Goal: Information Seeking & Learning: Learn about a topic

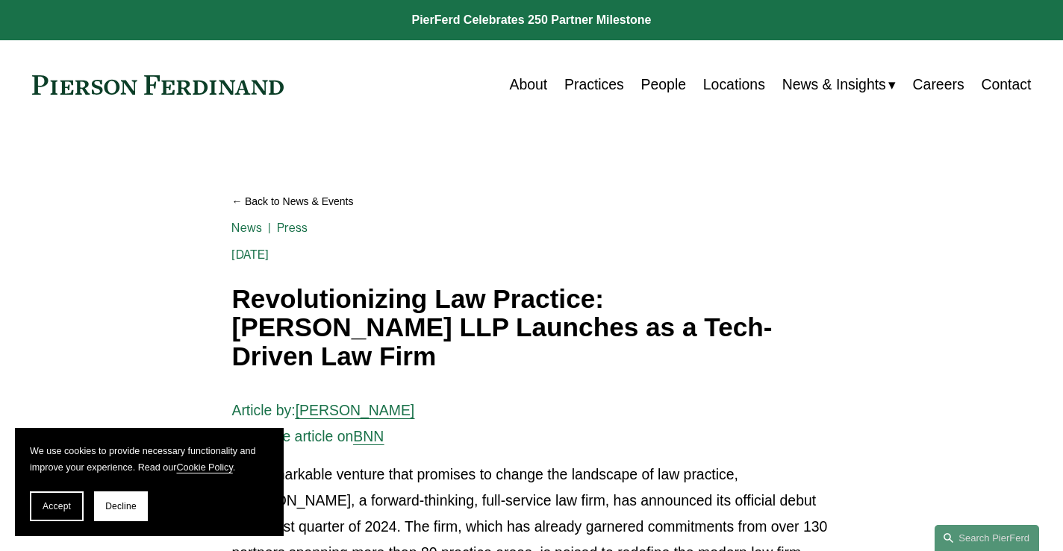
click at [946, 81] on link "Careers" at bounding box center [938, 84] width 51 height 29
click at [511, 22] on link at bounding box center [531, 20] width 1063 height 40
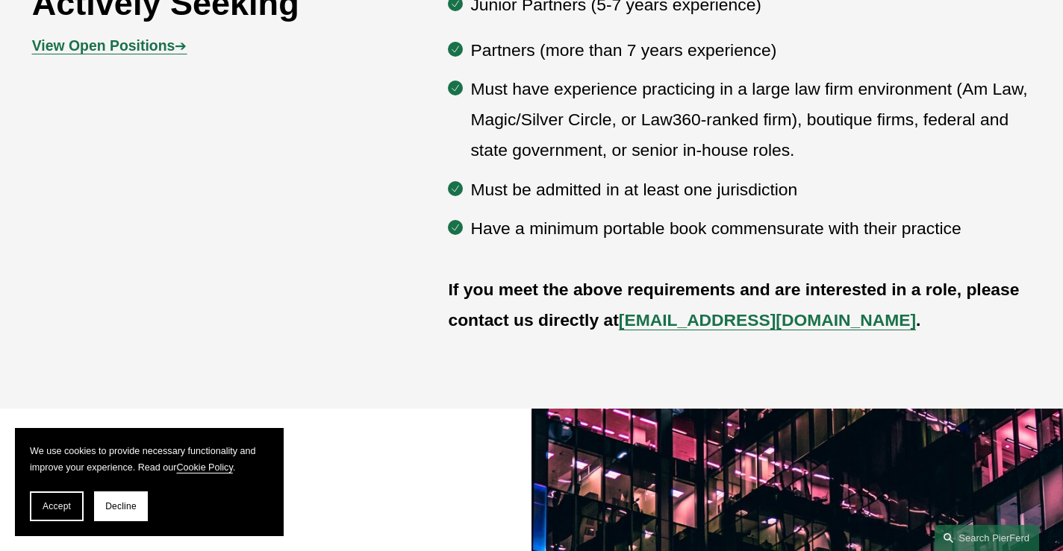
scroll to position [760, 0]
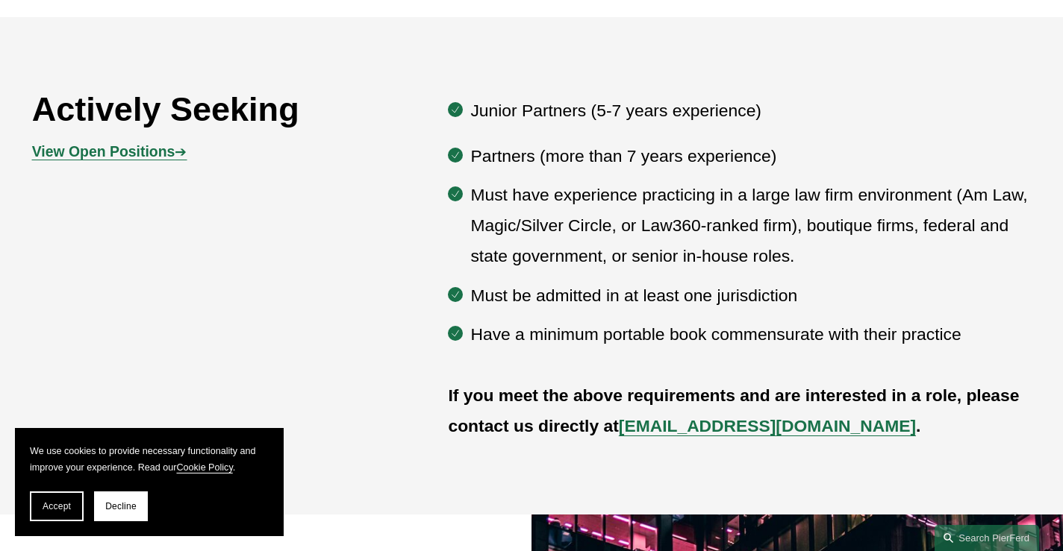
click at [168, 150] on strong "View Open Positions" at bounding box center [103, 151] width 143 height 16
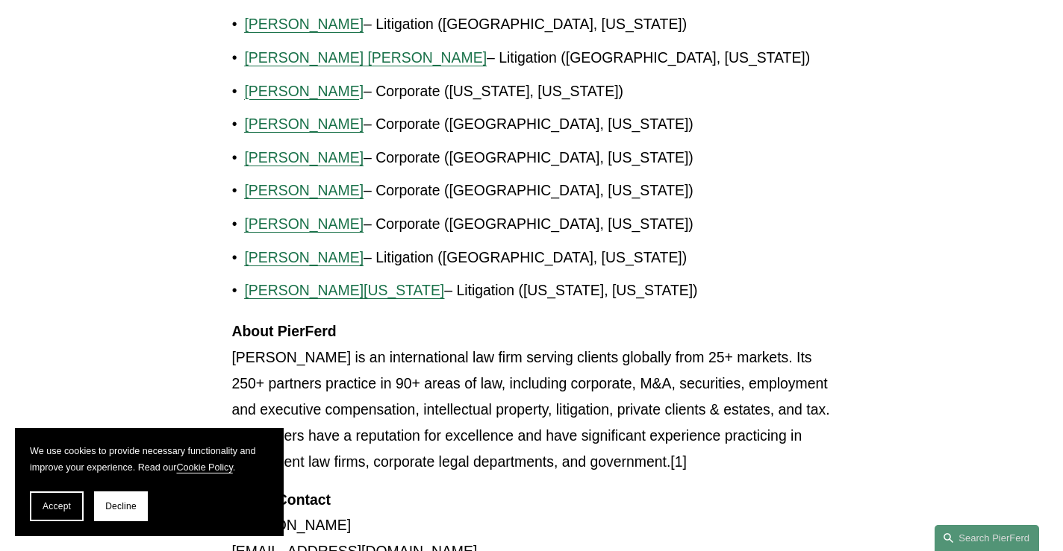
scroll to position [1507, 0]
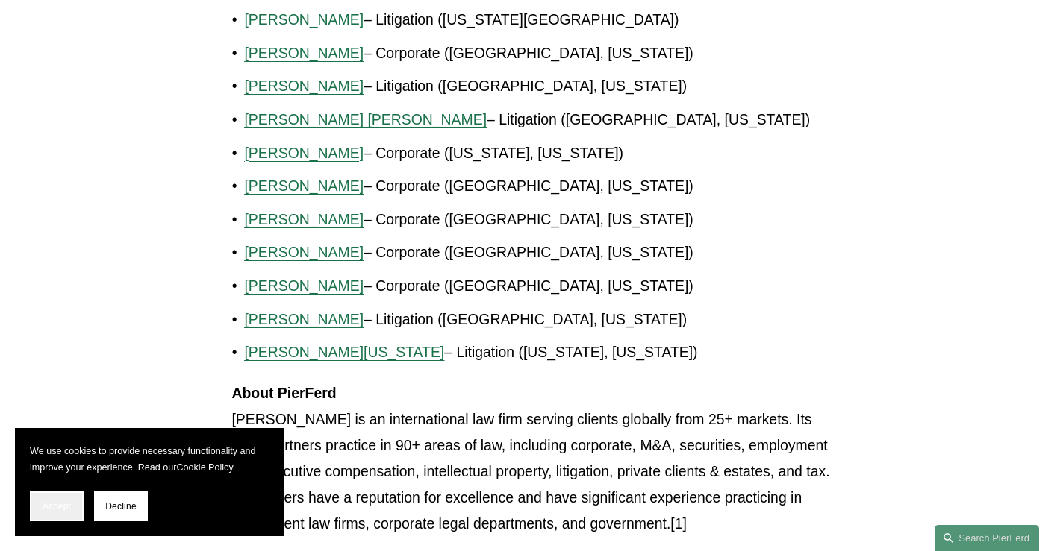
click at [59, 513] on button "Accept" at bounding box center [57, 507] width 54 height 30
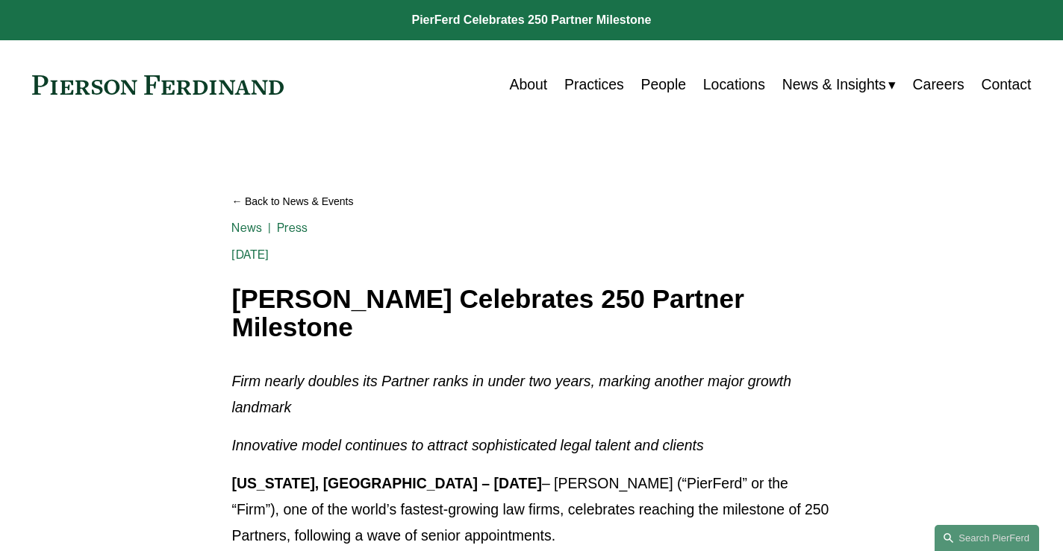
scroll to position [0, 0]
click at [606, 87] on link "Practices" at bounding box center [594, 84] width 60 height 29
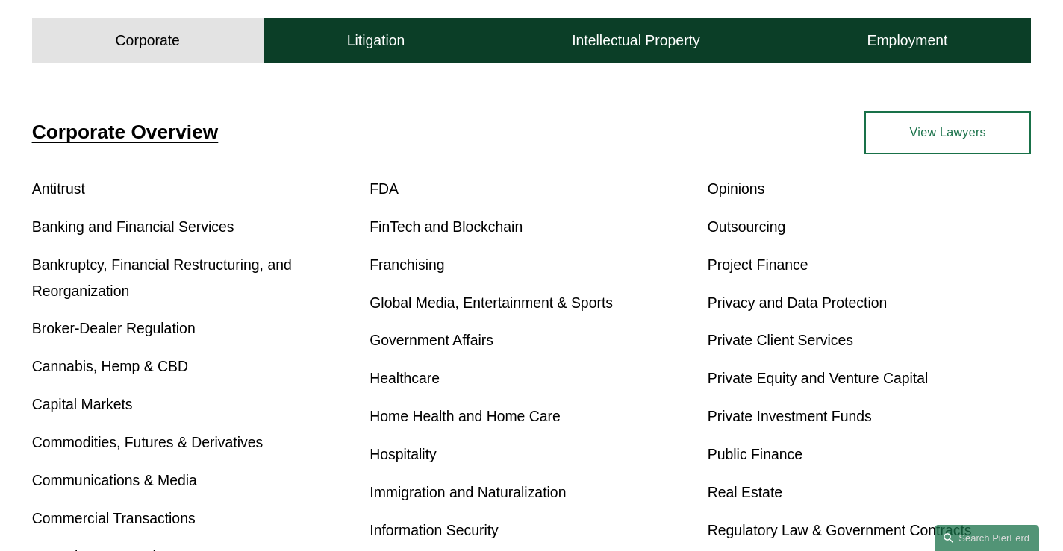
scroll to position [466, 0]
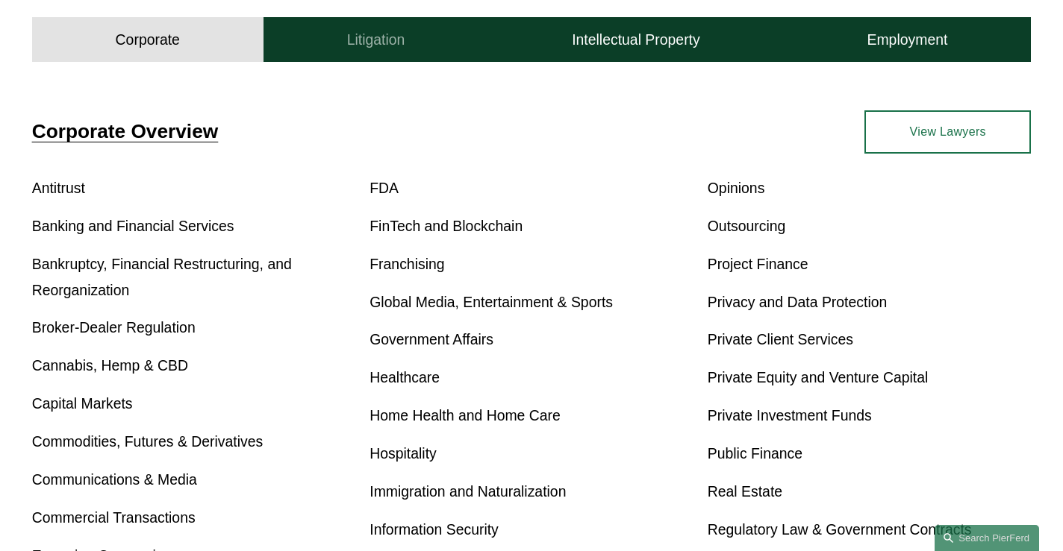
click at [362, 51] on button "Litigation" at bounding box center [375, 39] width 225 height 45
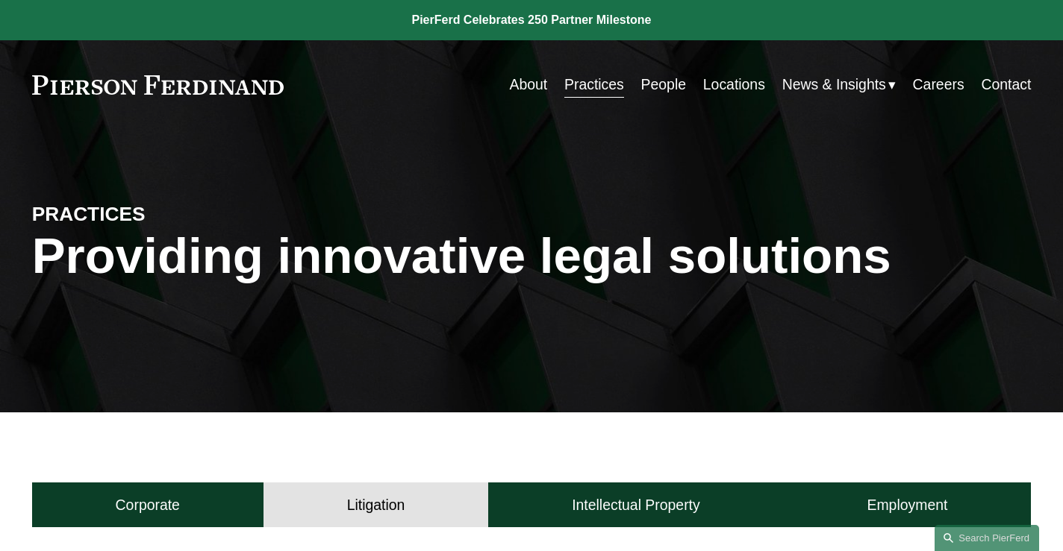
scroll to position [0, 0]
click at [716, 82] on link "Locations" at bounding box center [734, 84] width 62 height 29
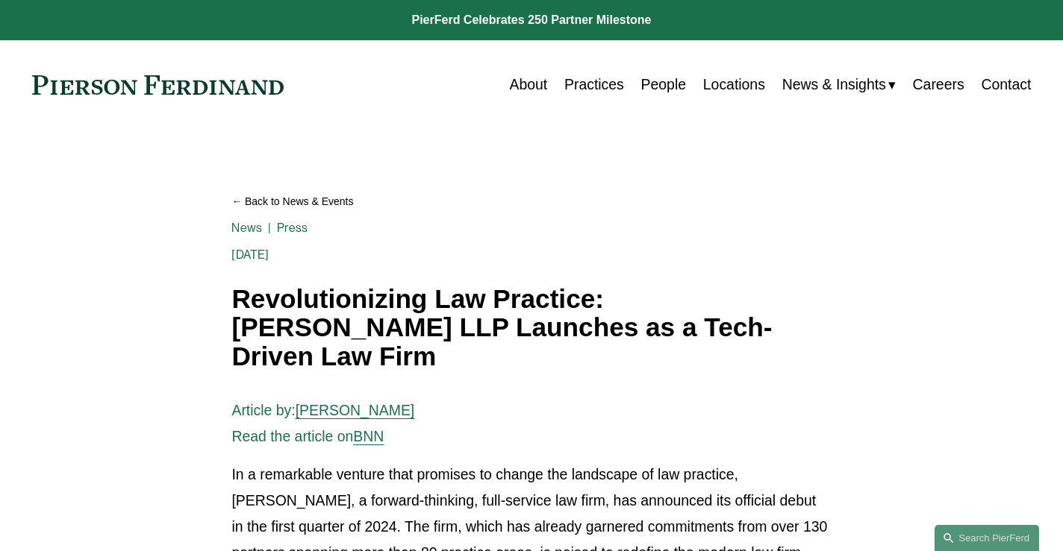
click at [531, 88] on link "About" at bounding box center [528, 84] width 38 height 29
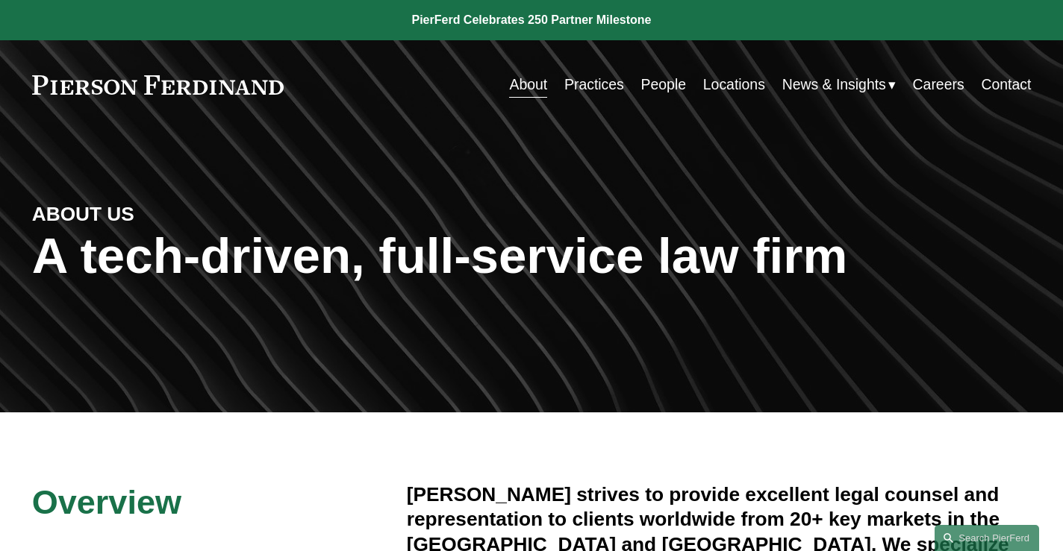
click at [654, 84] on link "People" at bounding box center [663, 84] width 45 height 29
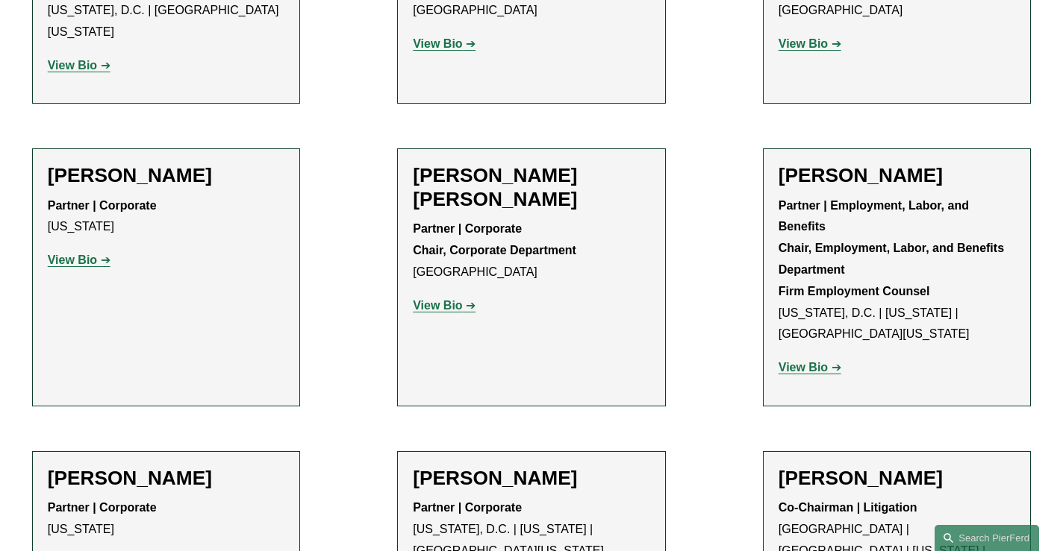
scroll to position [5792, 0]
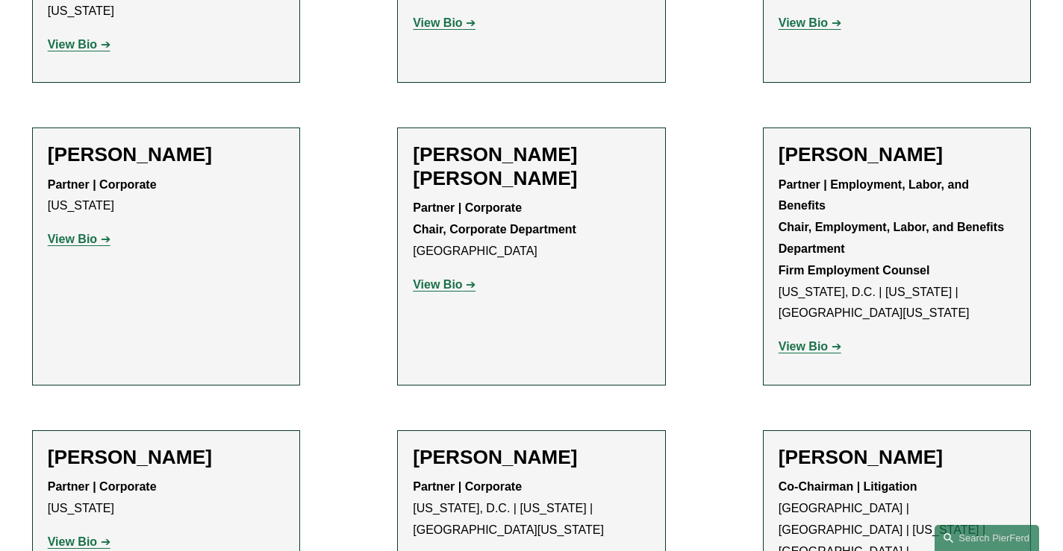
click at [876, 446] on h2 "Joel M. Ferdinand" at bounding box center [896, 458] width 237 height 24
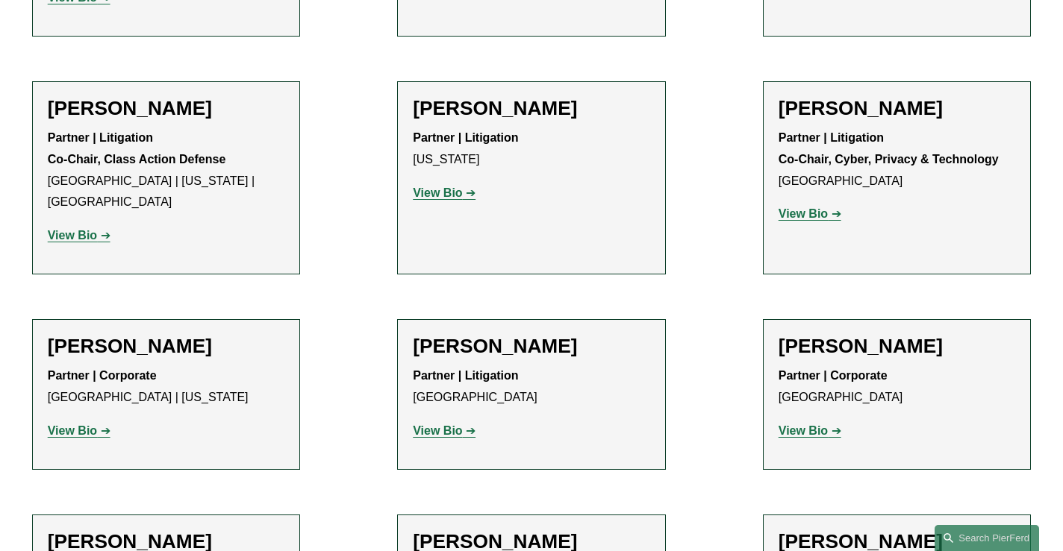
scroll to position [13348, 0]
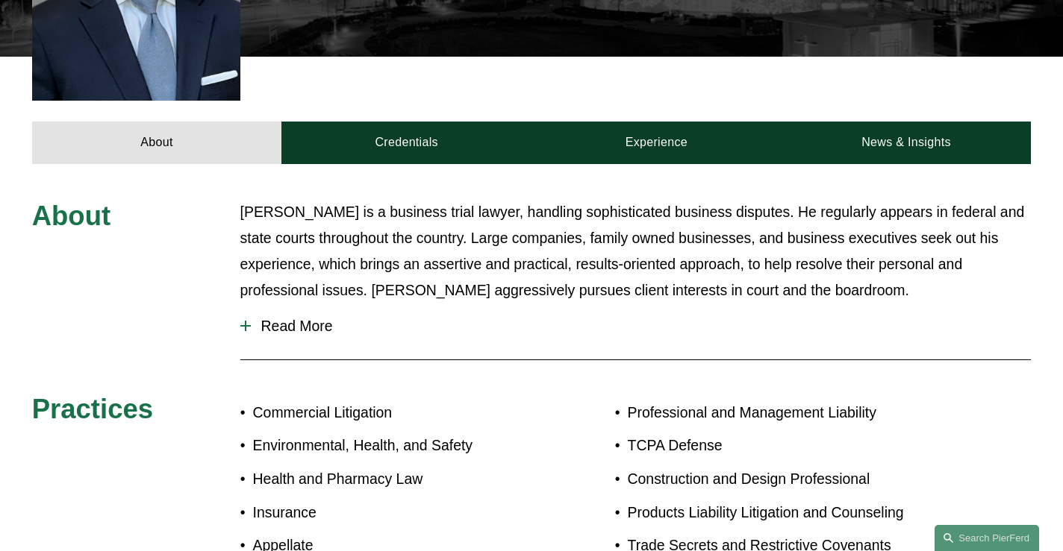
scroll to position [607, 0]
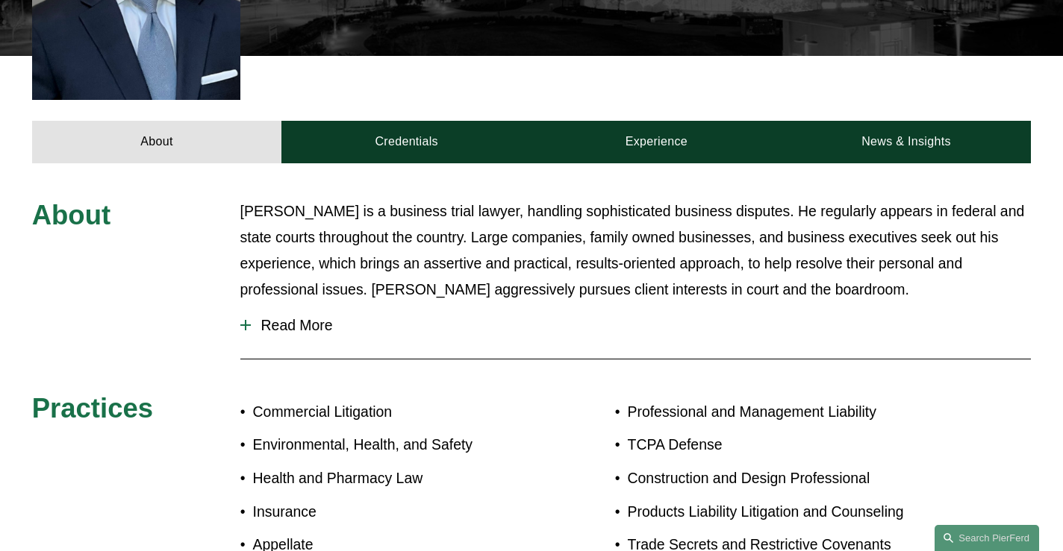
click at [307, 317] on span "Read More" at bounding box center [641, 325] width 780 height 17
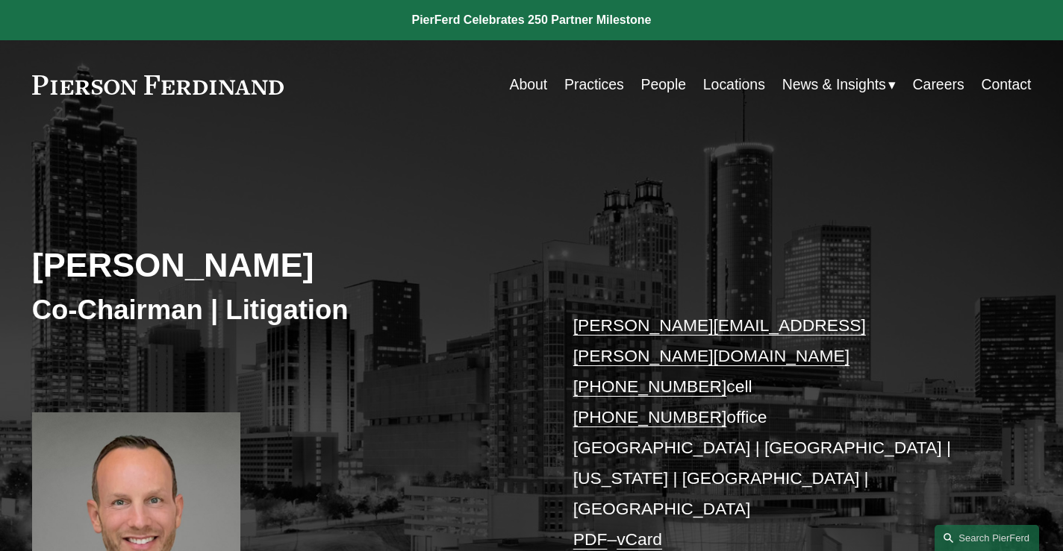
scroll to position [0, 0]
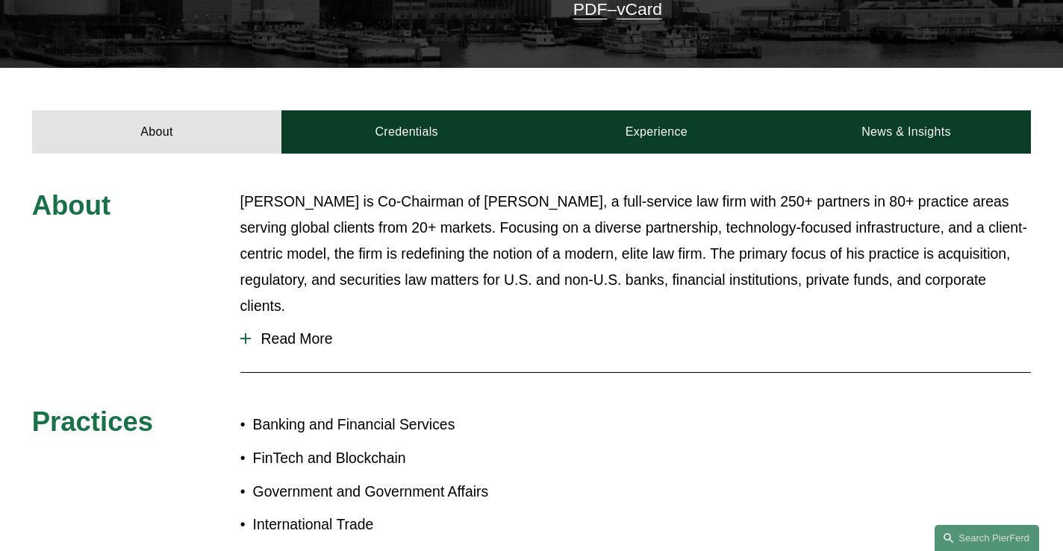
scroll to position [471, 0]
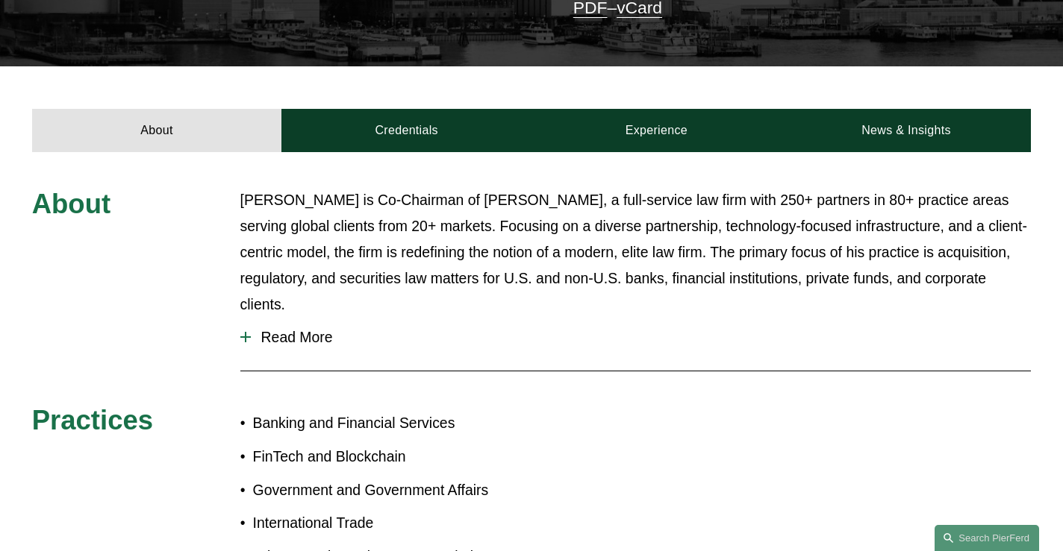
click at [293, 329] on span "Read More" at bounding box center [641, 337] width 780 height 17
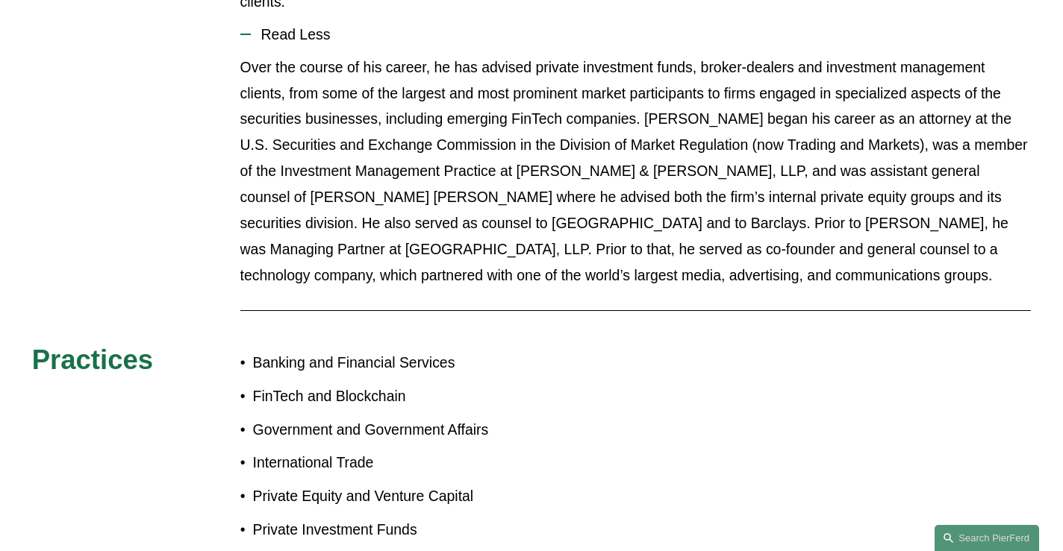
scroll to position [778, 0]
